Goal: Task Accomplishment & Management: Manage account settings

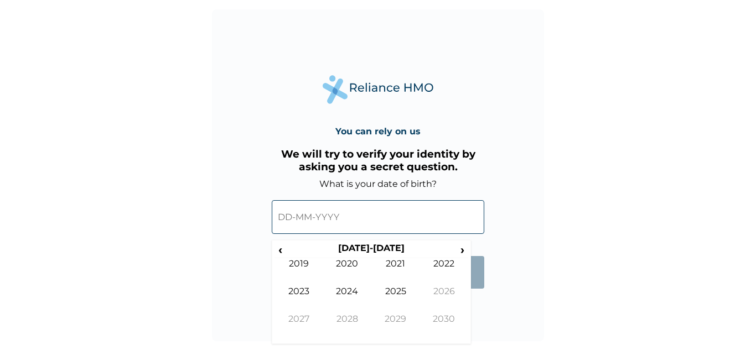
click at [331, 219] on input "text" at bounding box center [378, 217] width 213 height 34
click at [283, 247] on span "‹" at bounding box center [281, 250] width 12 height 14
click at [394, 273] on td "1991" at bounding box center [395, 273] width 49 height 28
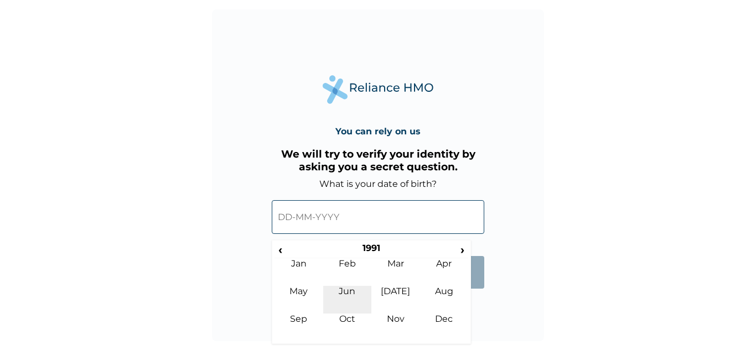
click at [347, 291] on td "Jun" at bounding box center [347, 300] width 49 height 28
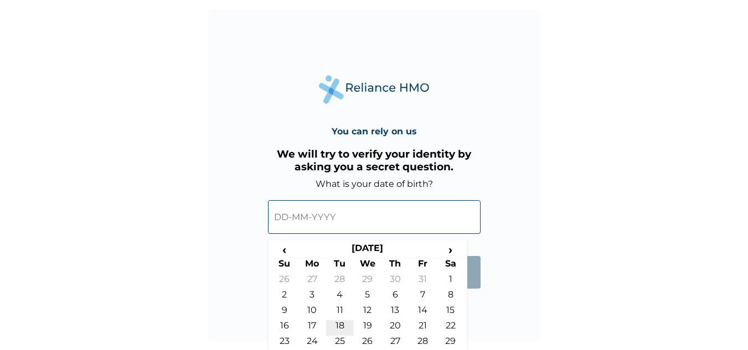
click at [340, 329] on td "18" at bounding box center [340, 329] width 28 height 16
type input "[DATE]"
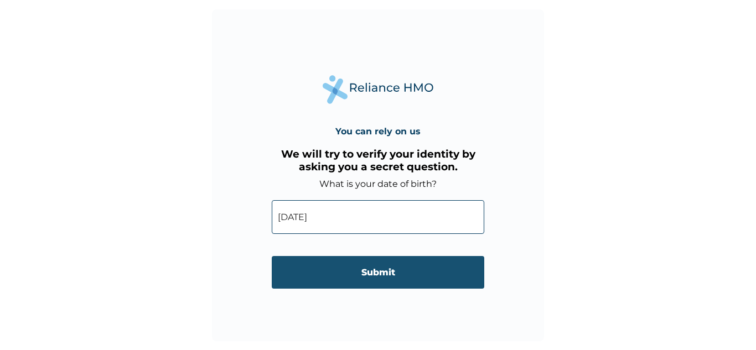
click at [409, 276] on input "Submit" at bounding box center [378, 272] width 213 height 33
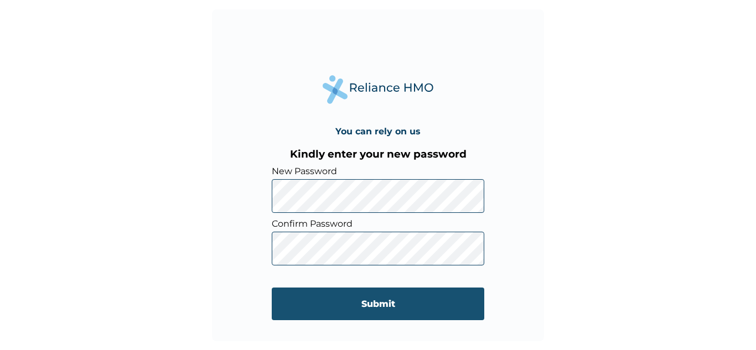
click at [373, 310] on input "Submit" at bounding box center [378, 304] width 213 height 33
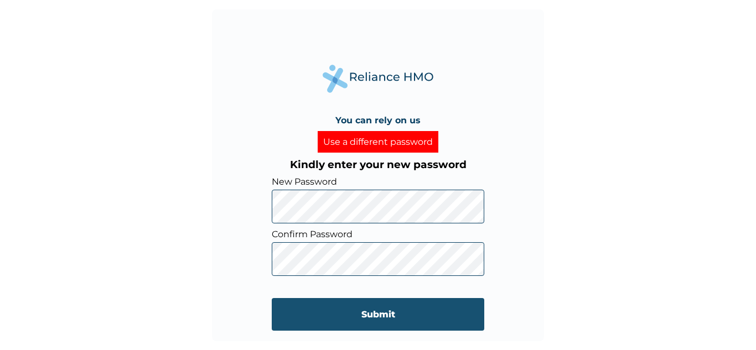
click at [311, 316] on input "Submit" at bounding box center [378, 314] width 213 height 33
